Goal: Information Seeking & Learning: Learn about a topic

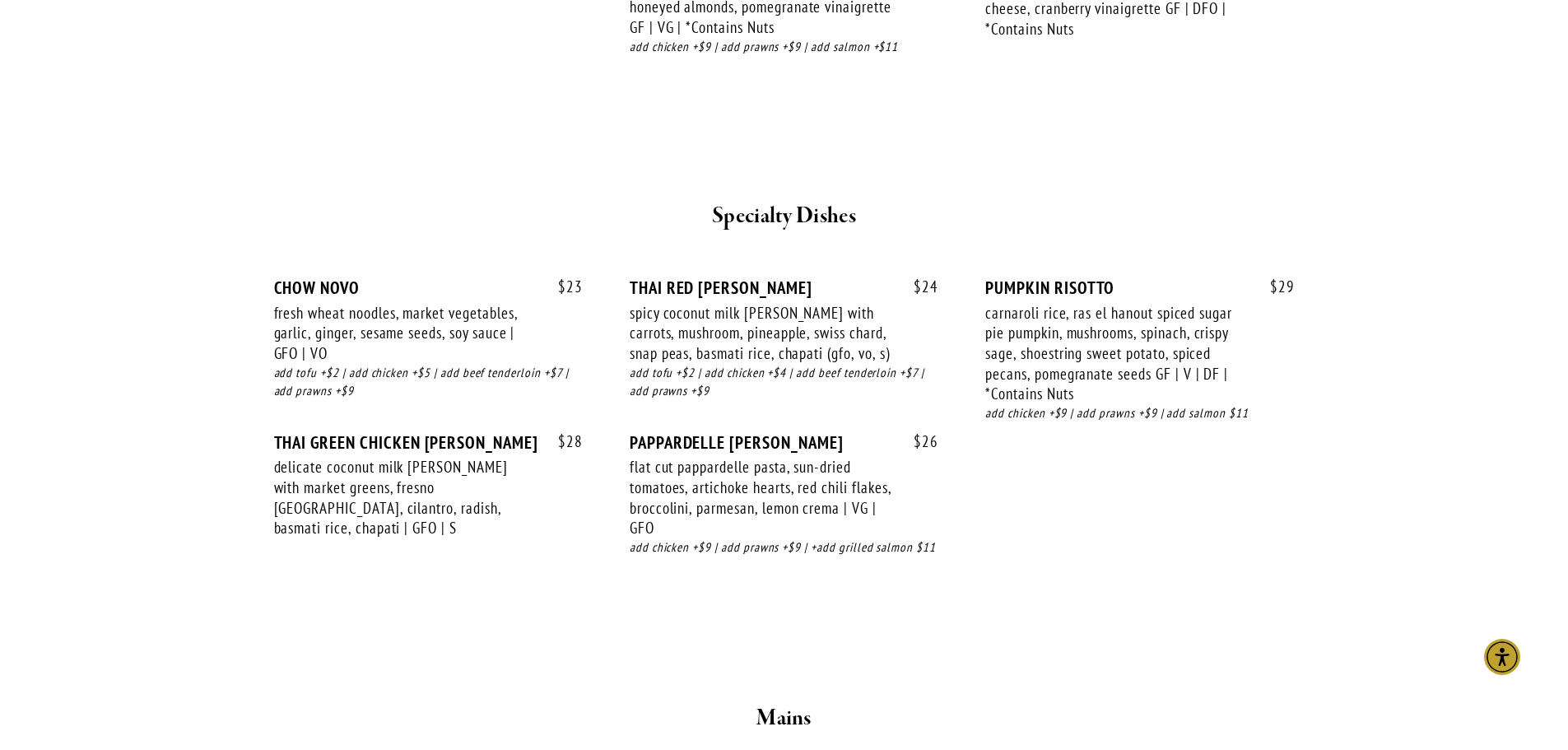
scroll to position [2141, 0]
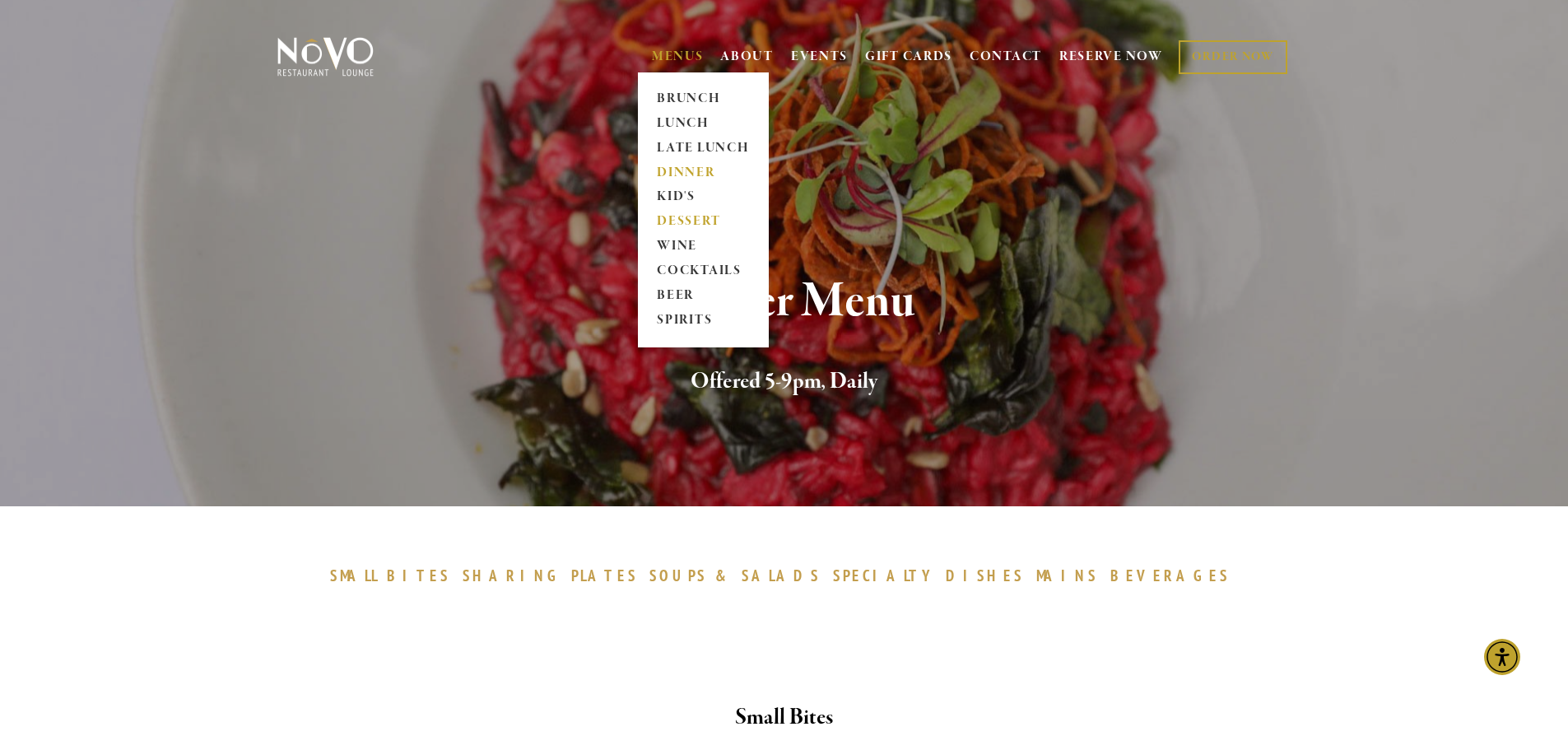
click at [693, 224] on link "DESSERT" at bounding box center [704, 222] width 103 height 25
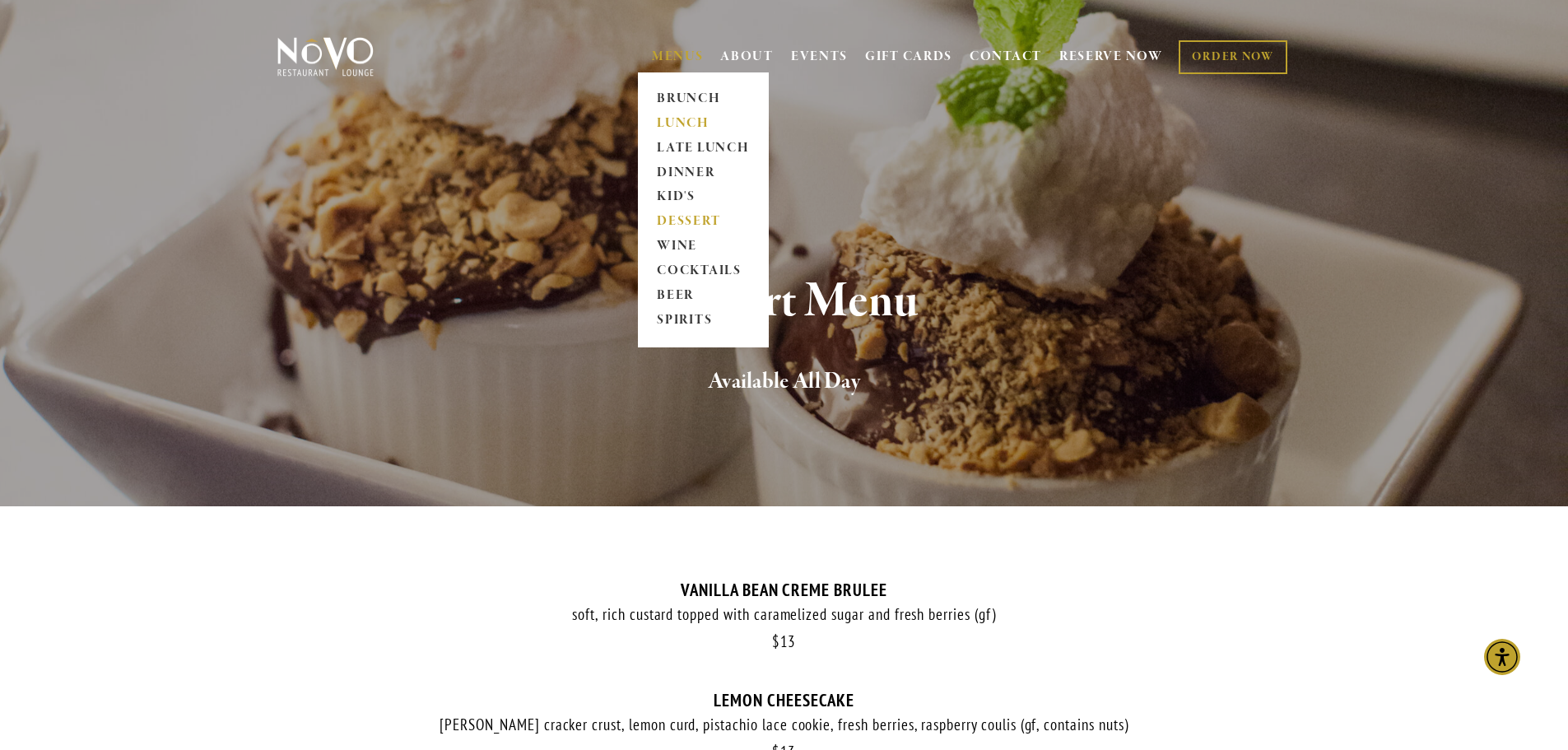
click at [678, 128] on link "LUNCH" at bounding box center [704, 123] width 103 height 25
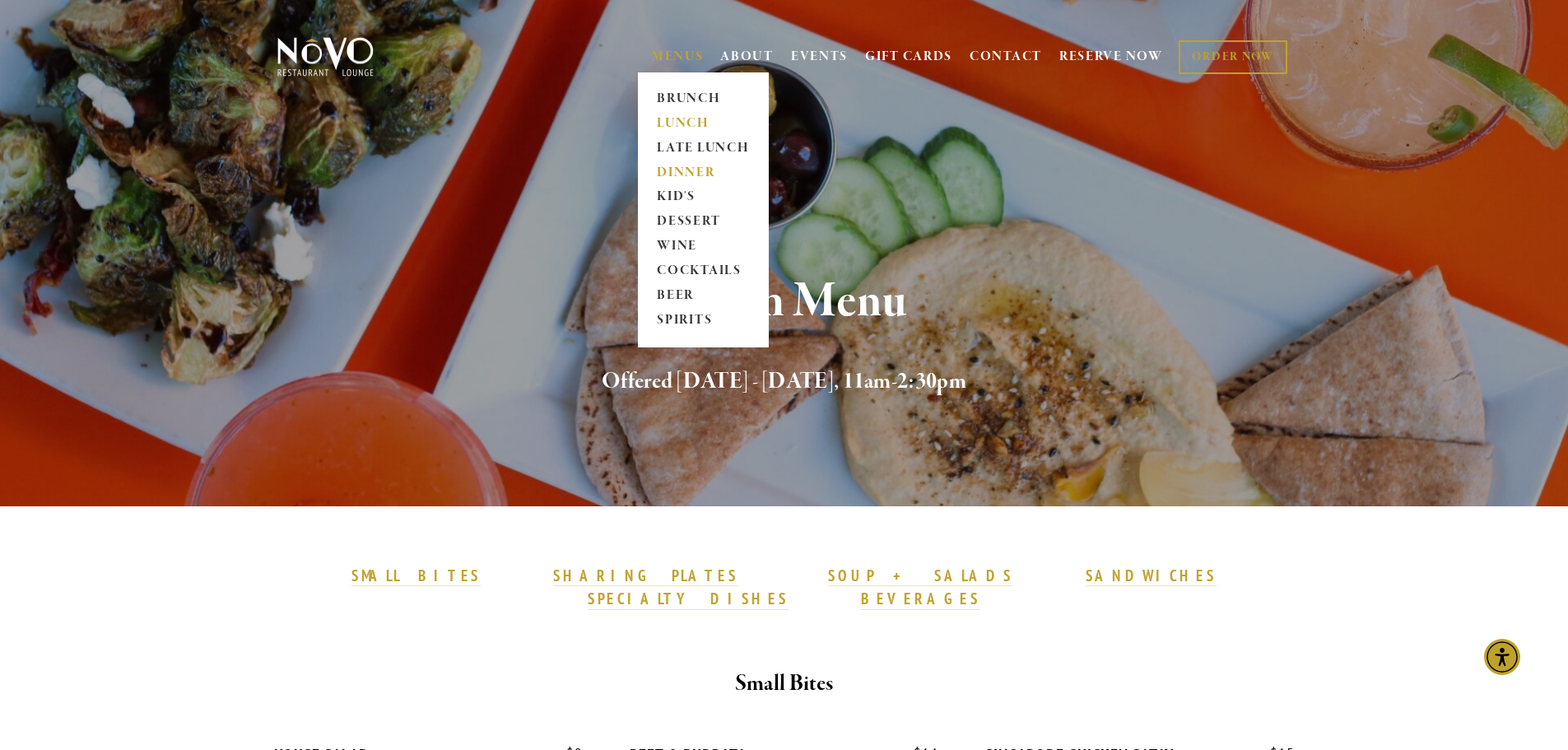
click at [682, 177] on link "DINNER" at bounding box center [704, 173] width 103 height 25
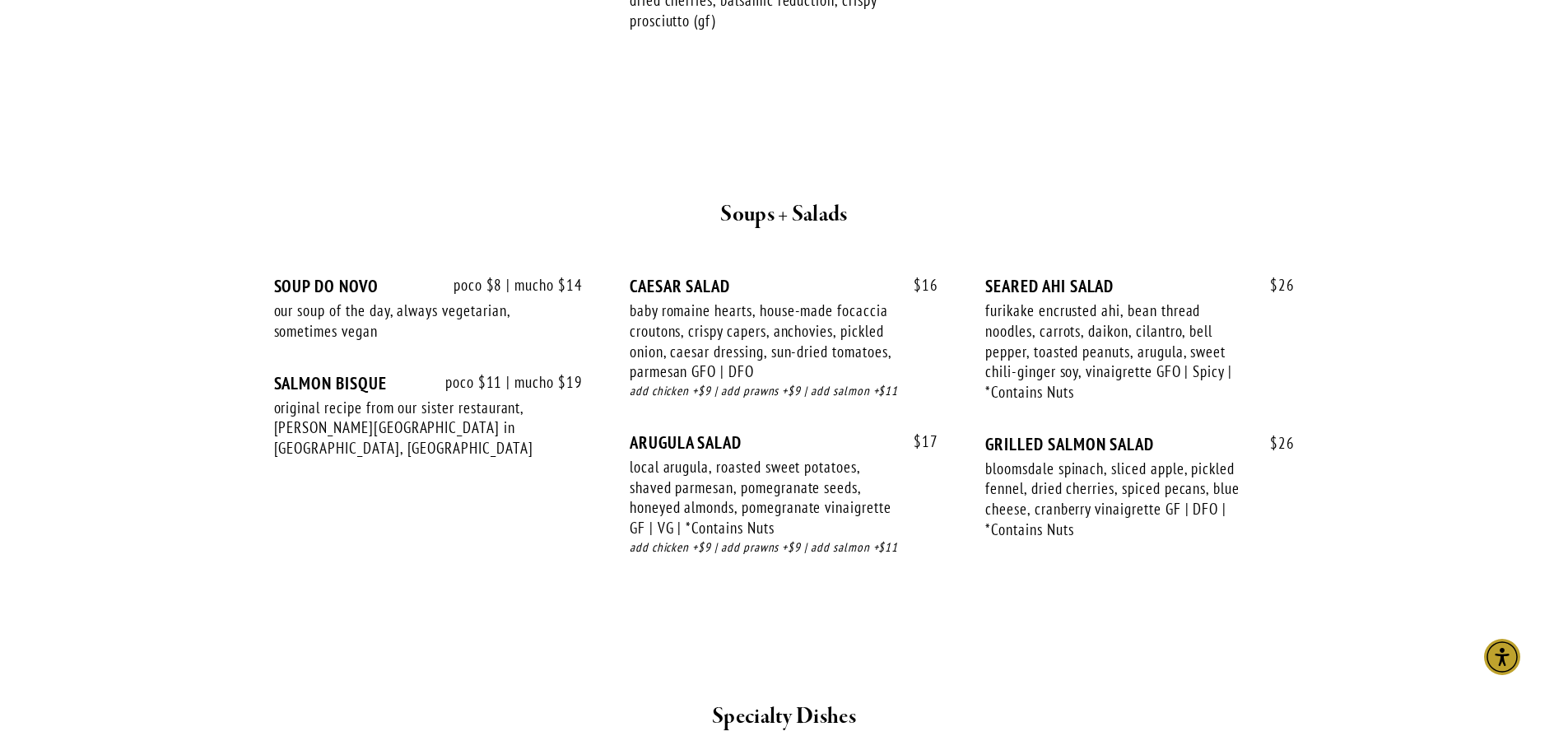
scroll to position [1647, 0]
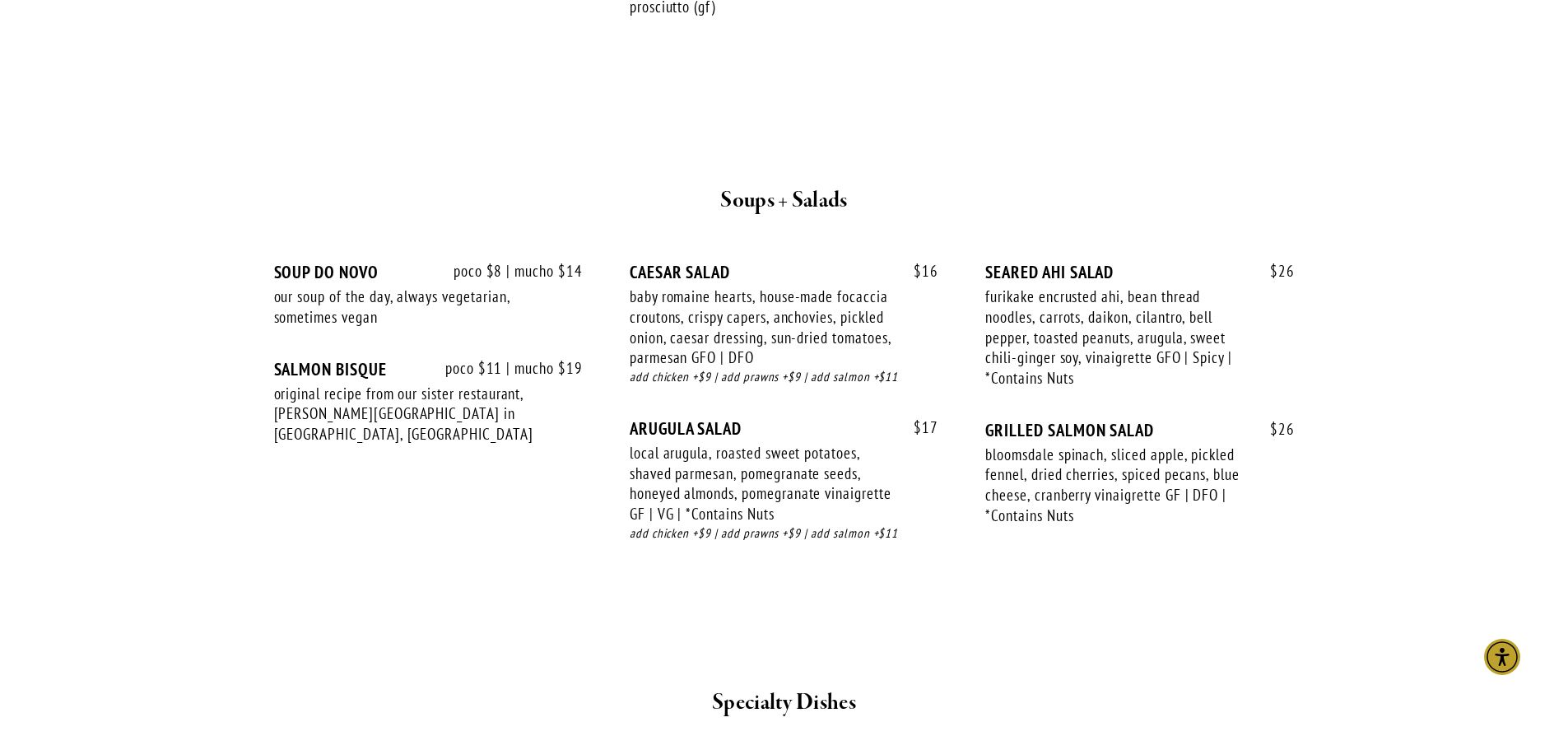
click at [883, 553] on div "$ 17 ARUGULA SALAD local arugula, roasted sweet potatoes, shaved parmesan, pome…" at bounding box center [784, 497] width 309 height 157
click at [1286, 272] on span "$ 26" at bounding box center [1274, 271] width 41 height 19
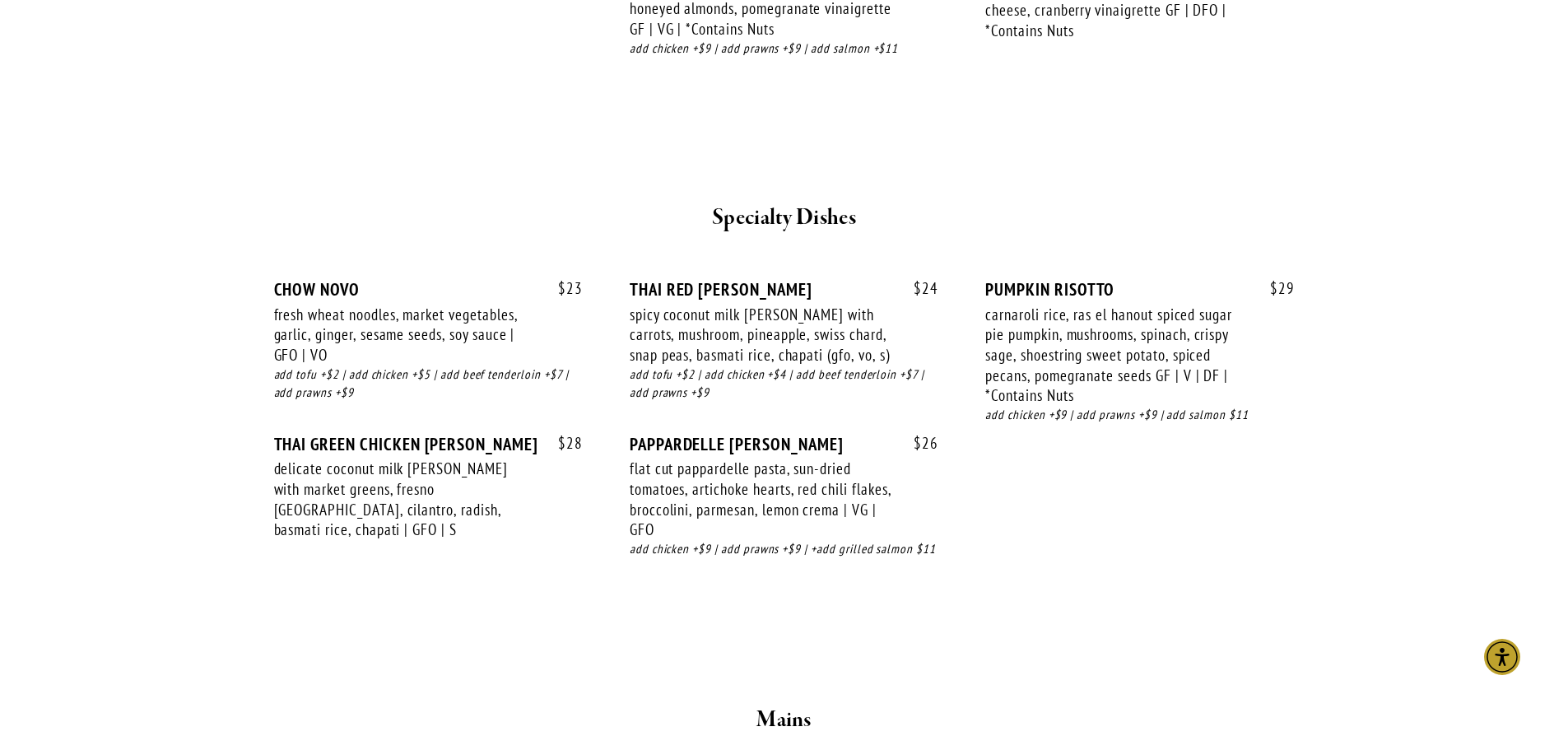
scroll to position [2148, 0]
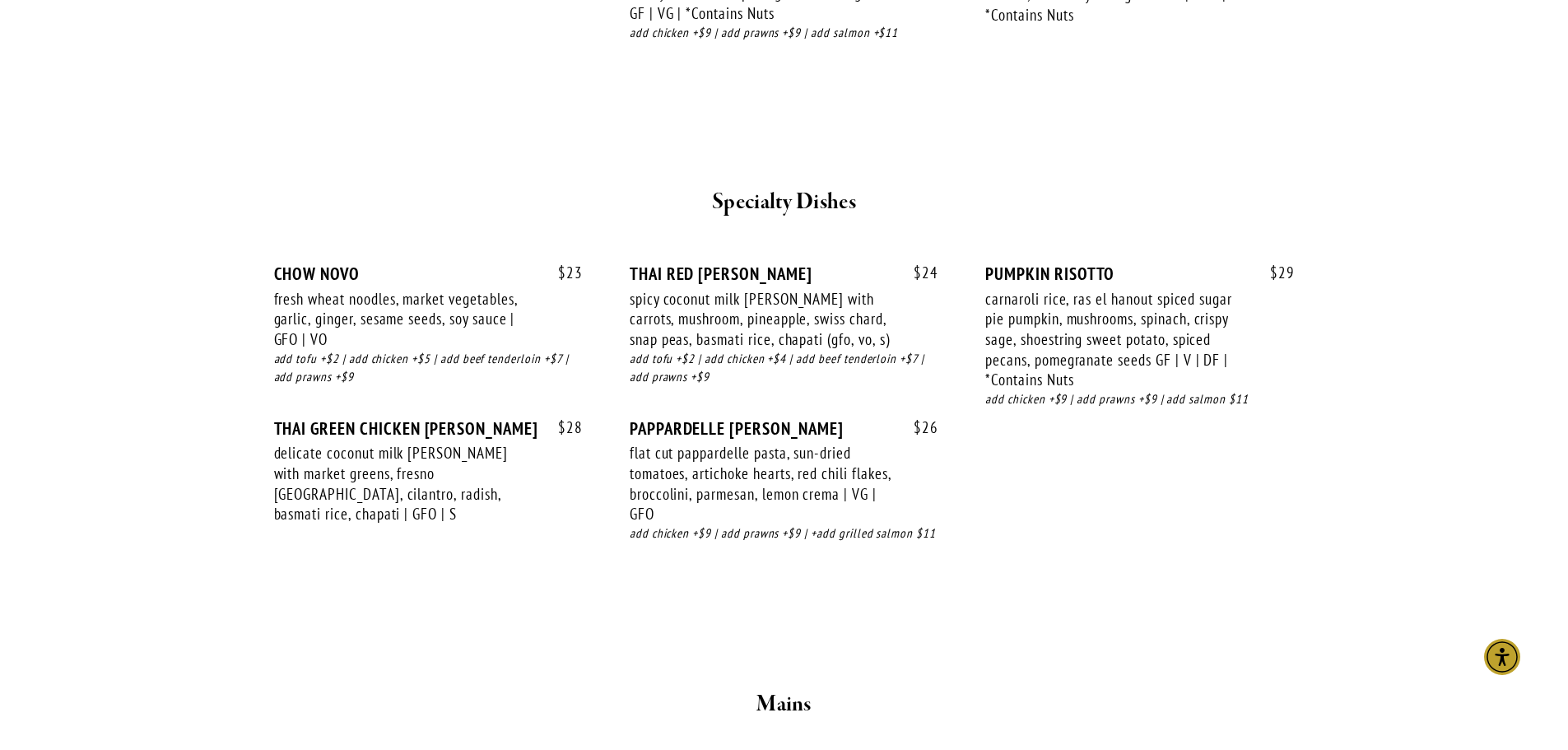
click at [974, 636] on div at bounding box center [785, 645] width 988 height 57
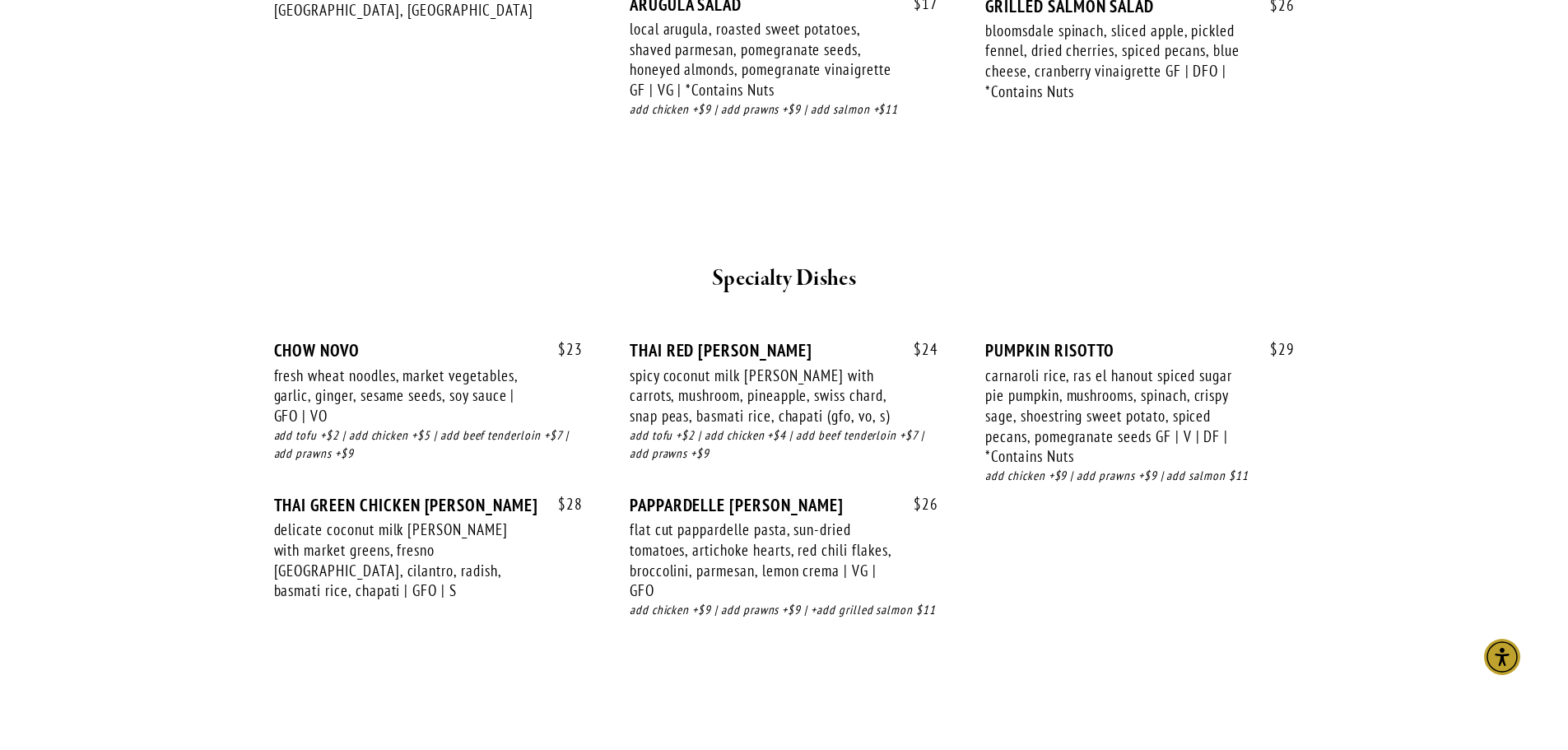
scroll to position [2732, 0]
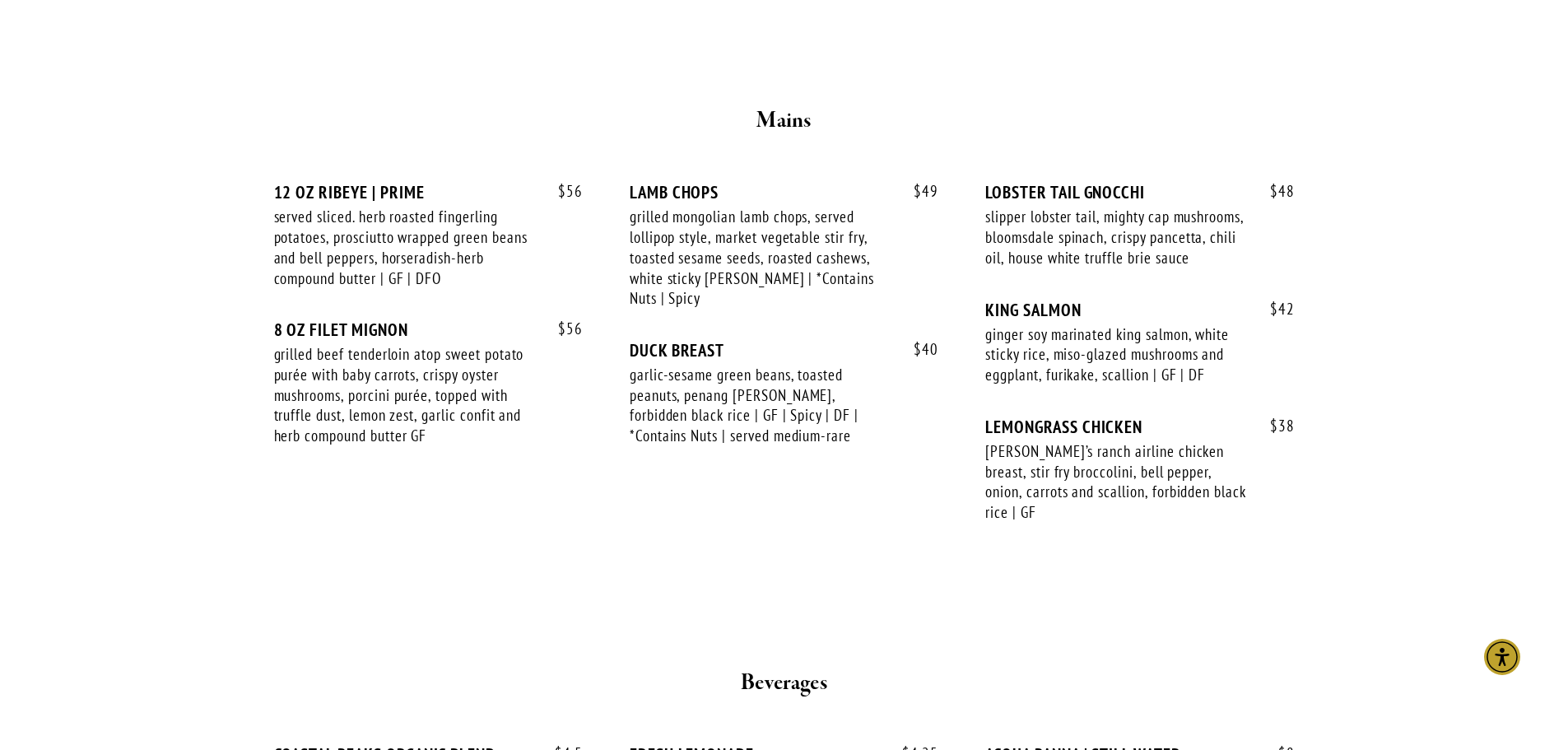
click at [1300, 479] on div "$ 56 12 OZ RIBEYE | PRIME served sliced. herb roasted fingerling potatoes, pros…" at bounding box center [784, 360] width 1048 height 415
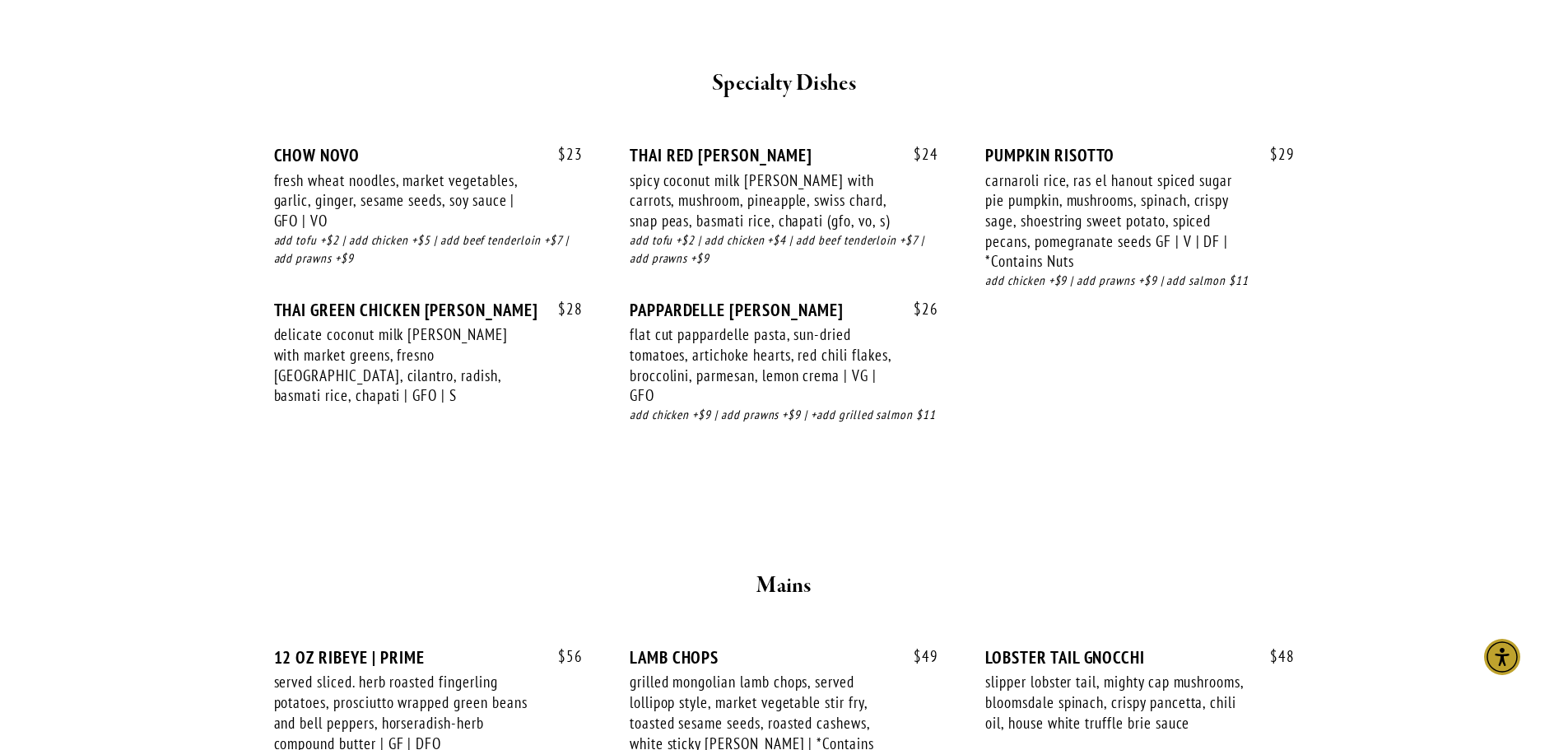
click at [1083, 361] on div "$ 23 CHOW NOVO fresh wheat noodles, market vegetables, garlic, ginger, sesame s…" at bounding box center [784, 300] width 1021 height 311
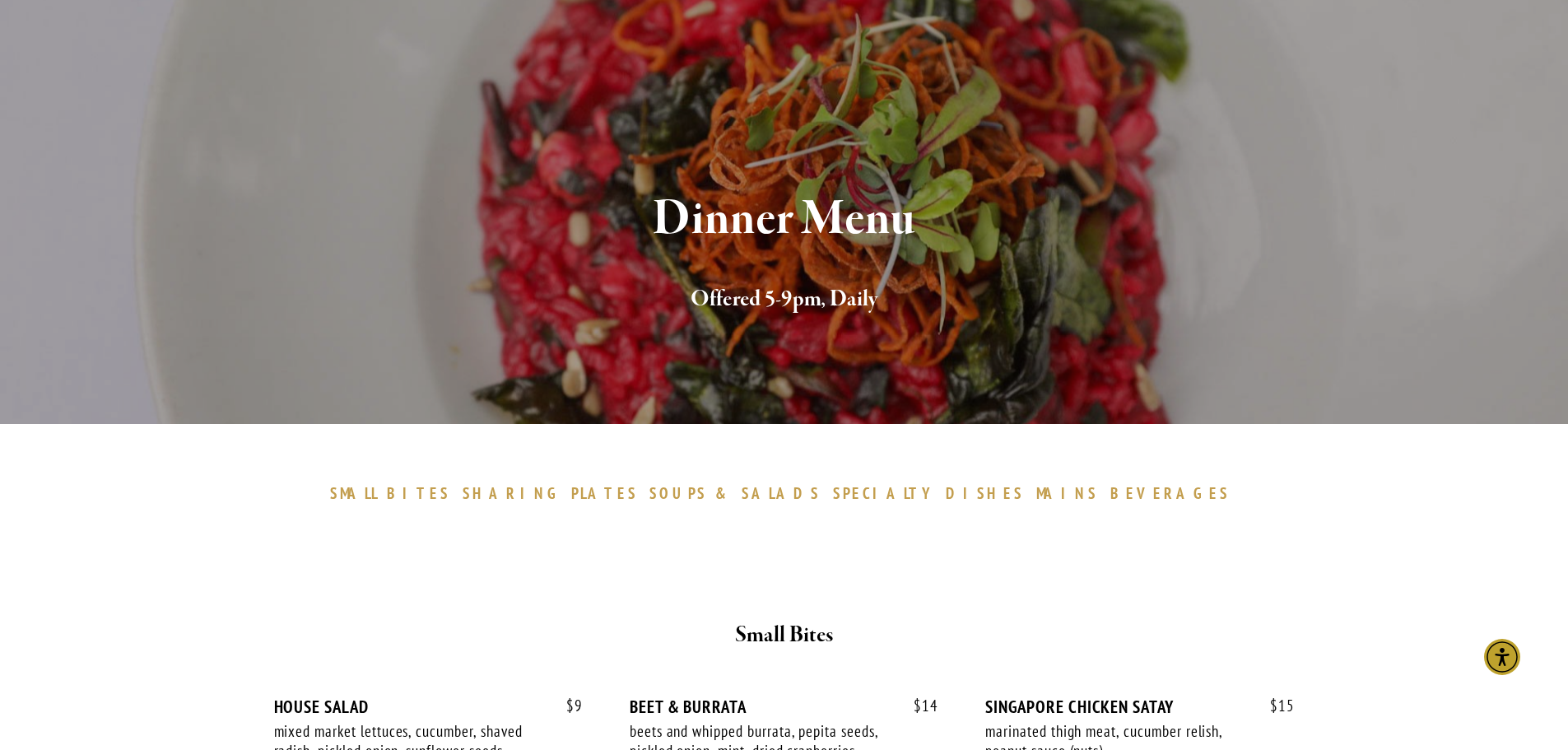
scroll to position [0, 0]
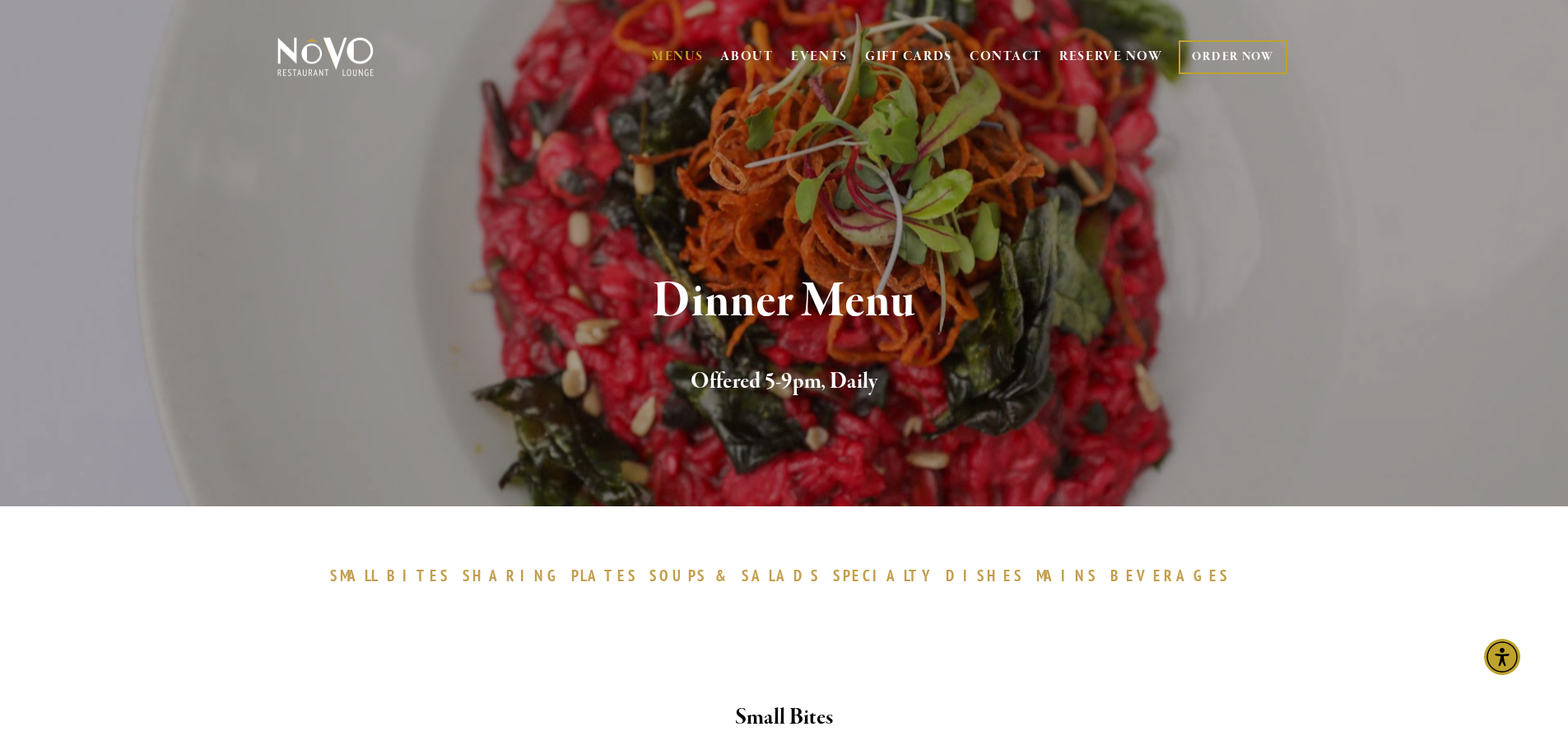
click at [1248, 49] on link "ORDER NOW" at bounding box center [1232, 57] width 108 height 33
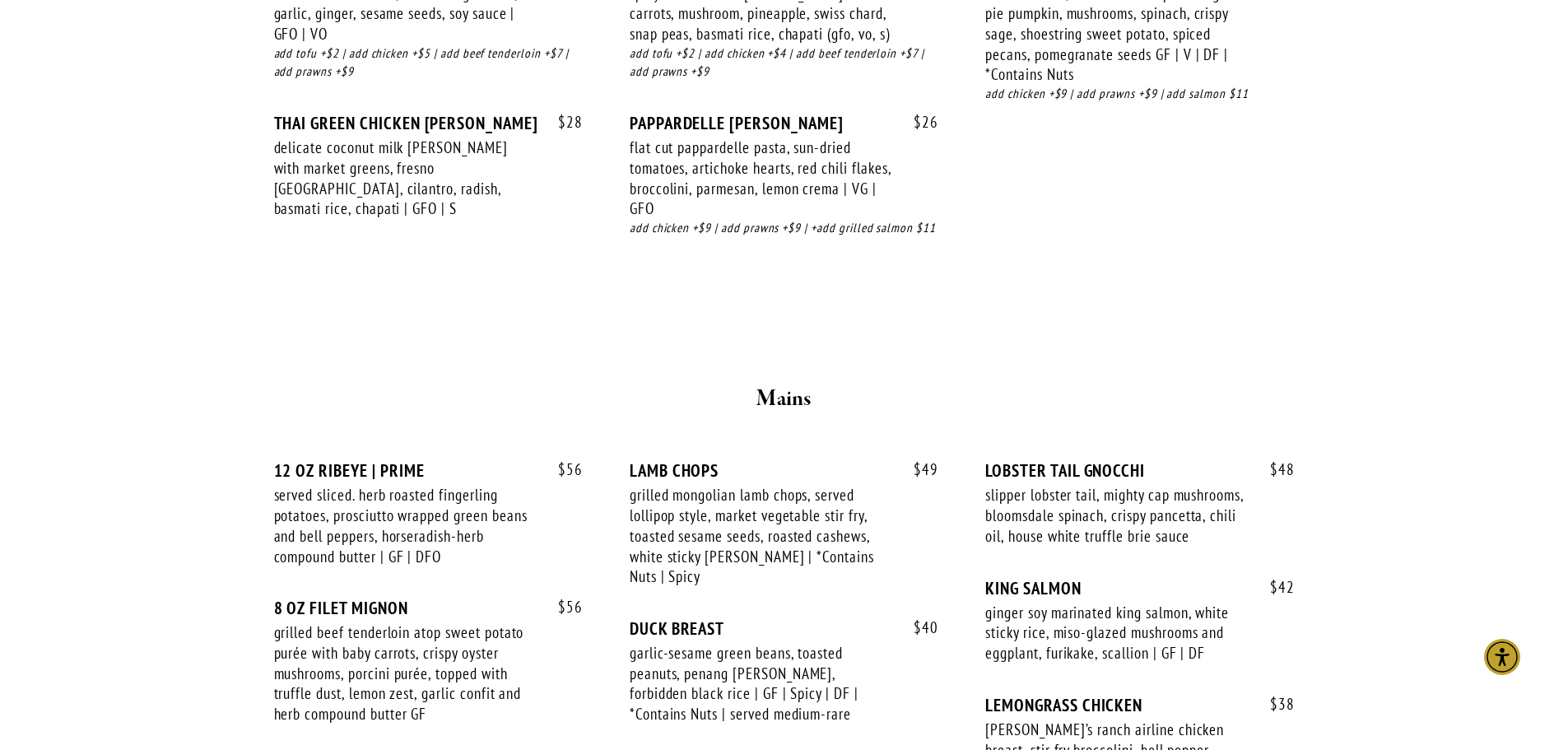
scroll to position [2389, 0]
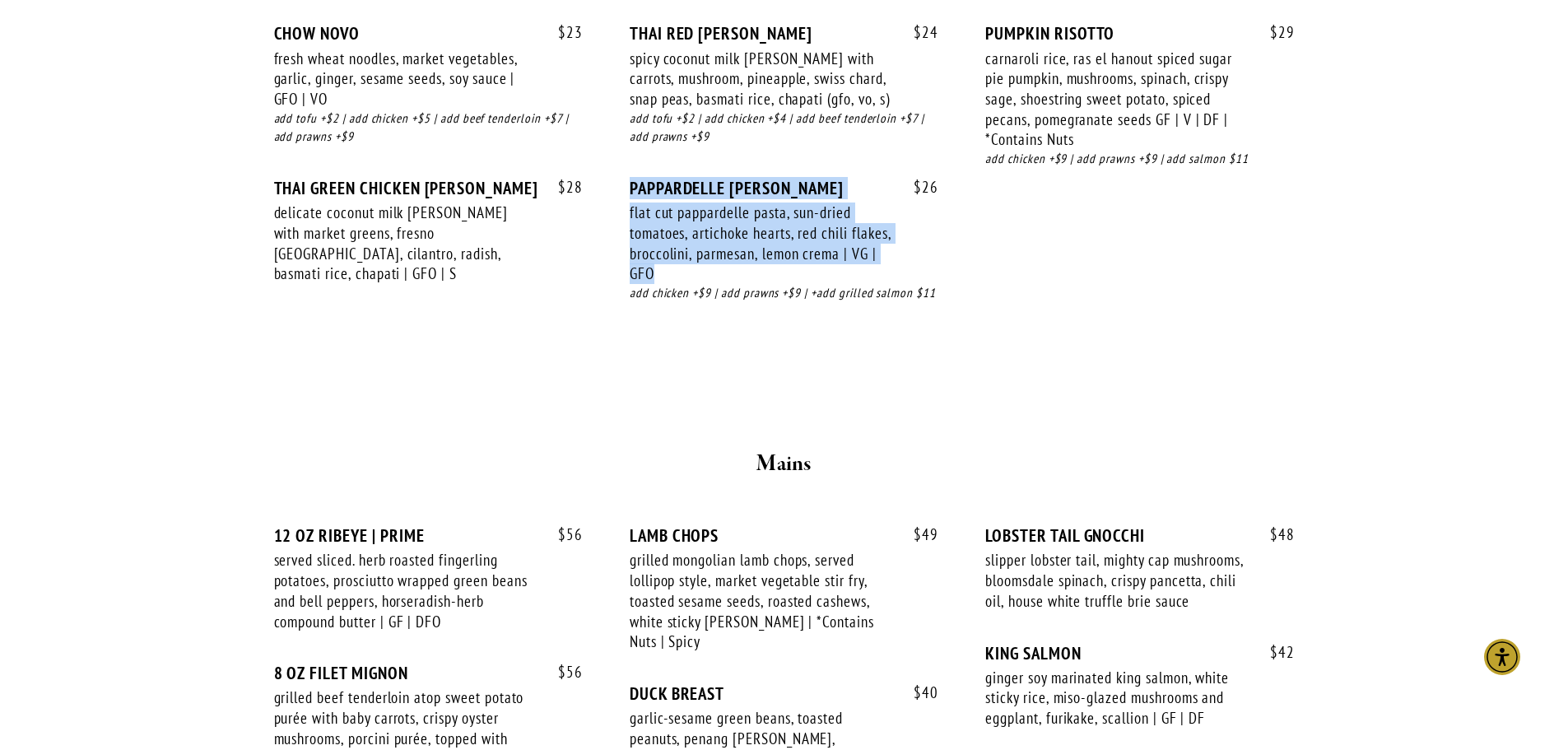
drag, startPoint x: 628, startPoint y: 190, endPoint x: 871, endPoint y: 271, distance: 256.1
click at [885, 276] on div "$ 23 CHOW NOVO fresh wheat noodles, market vegetables, garlic, ginger, sesame s…" at bounding box center [784, 178] width 1021 height 311
copy div "PAPPARDELLE [PERSON_NAME] flat cut pappardelle pasta, sun-dried tomatoes, artic…"
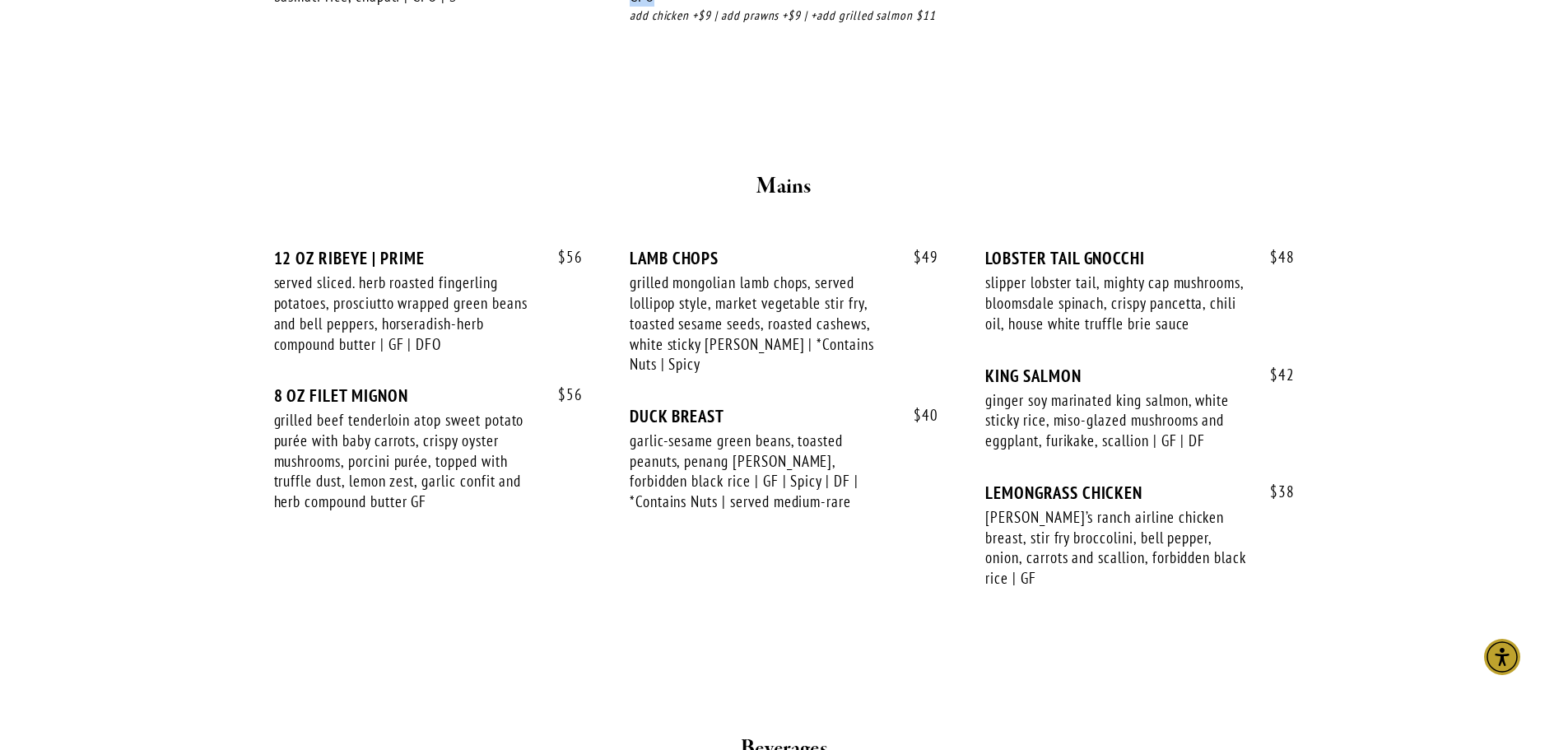
scroll to position [2801, 0]
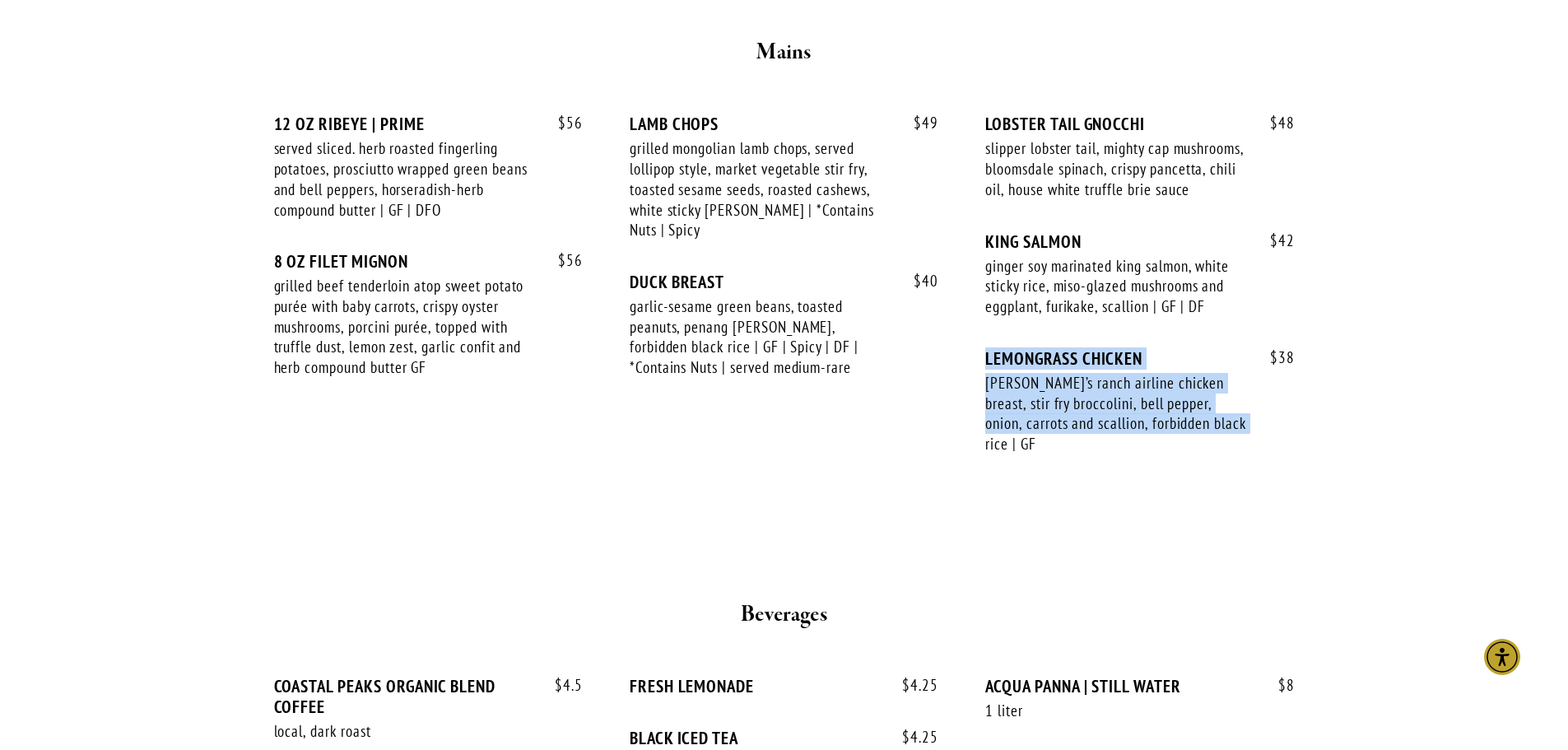
drag, startPoint x: 989, startPoint y: 382, endPoint x: 1199, endPoint y: 455, distance: 222.3
click at [1199, 455] on div "$ 38 LEMONGRASS CHICKEN mary’s ranch airline chicken breast, stir fry broccolin…" at bounding box center [1139, 417] width 309 height 138
copy div "LEMONGRASS CHICKEN mary’s ranch airline chicken breast, stir fry broccolini, be…"
click at [842, 370] on div "garlic-sesame green beans, toasted peanuts, penang [PERSON_NAME], forbidden bla…" at bounding box center [761, 336] width 262 height 81
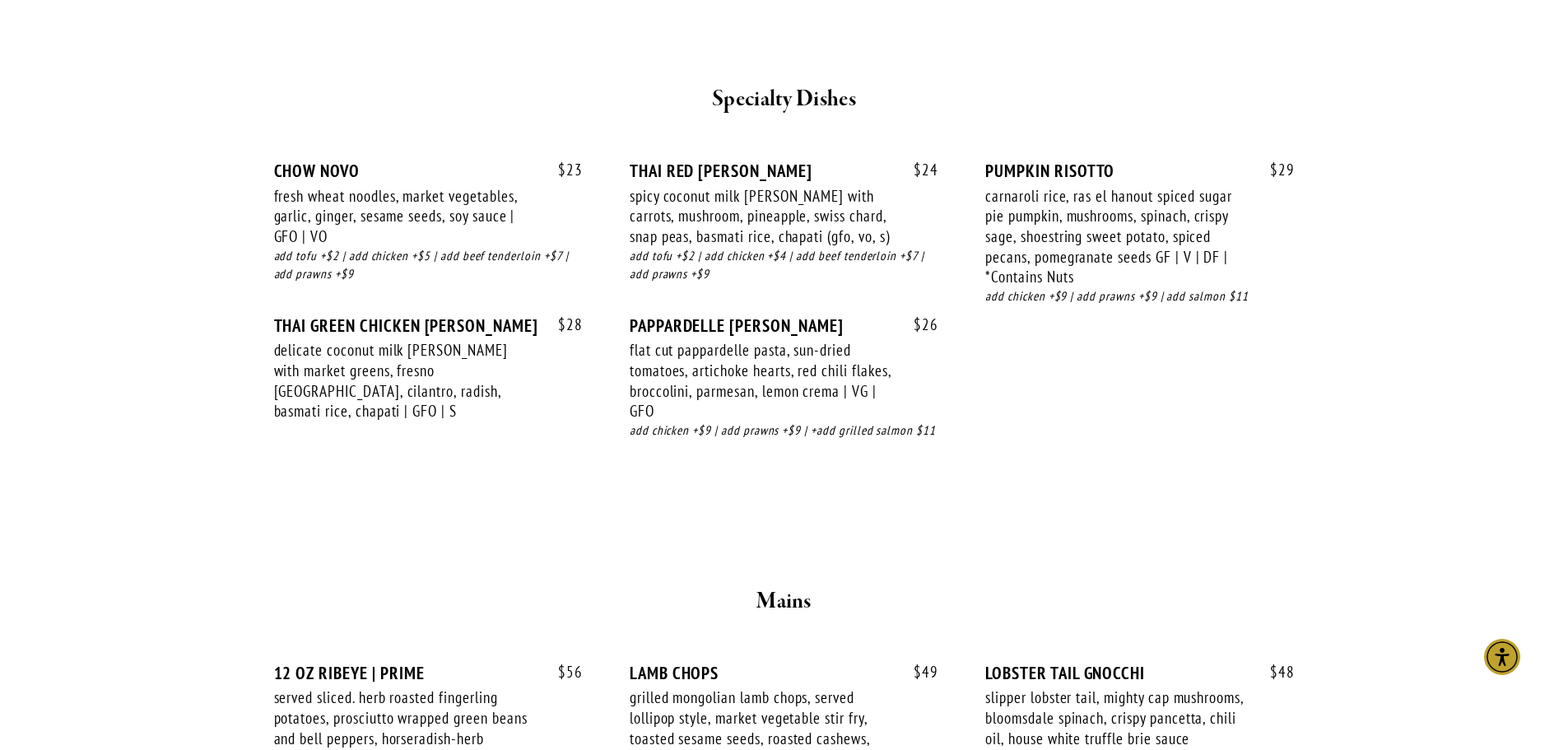
scroll to position [2223, 0]
